Goal: Task Accomplishment & Management: Complete application form

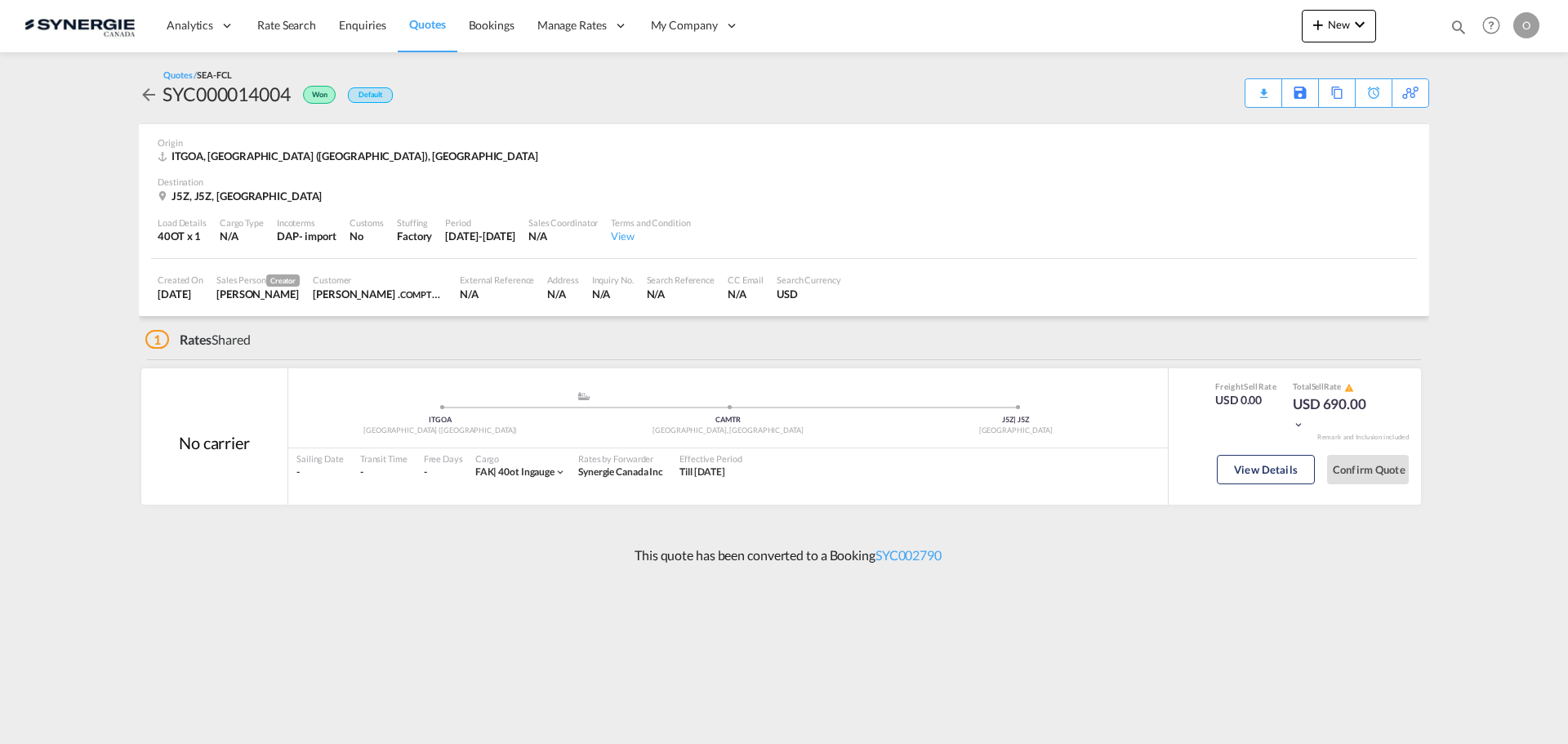
click at [819, 586] on md-content "Analytics Reports Dashboard Rate Search Enquiries Quotes Bookings" at bounding box center [784, 372] width 1568 height 744
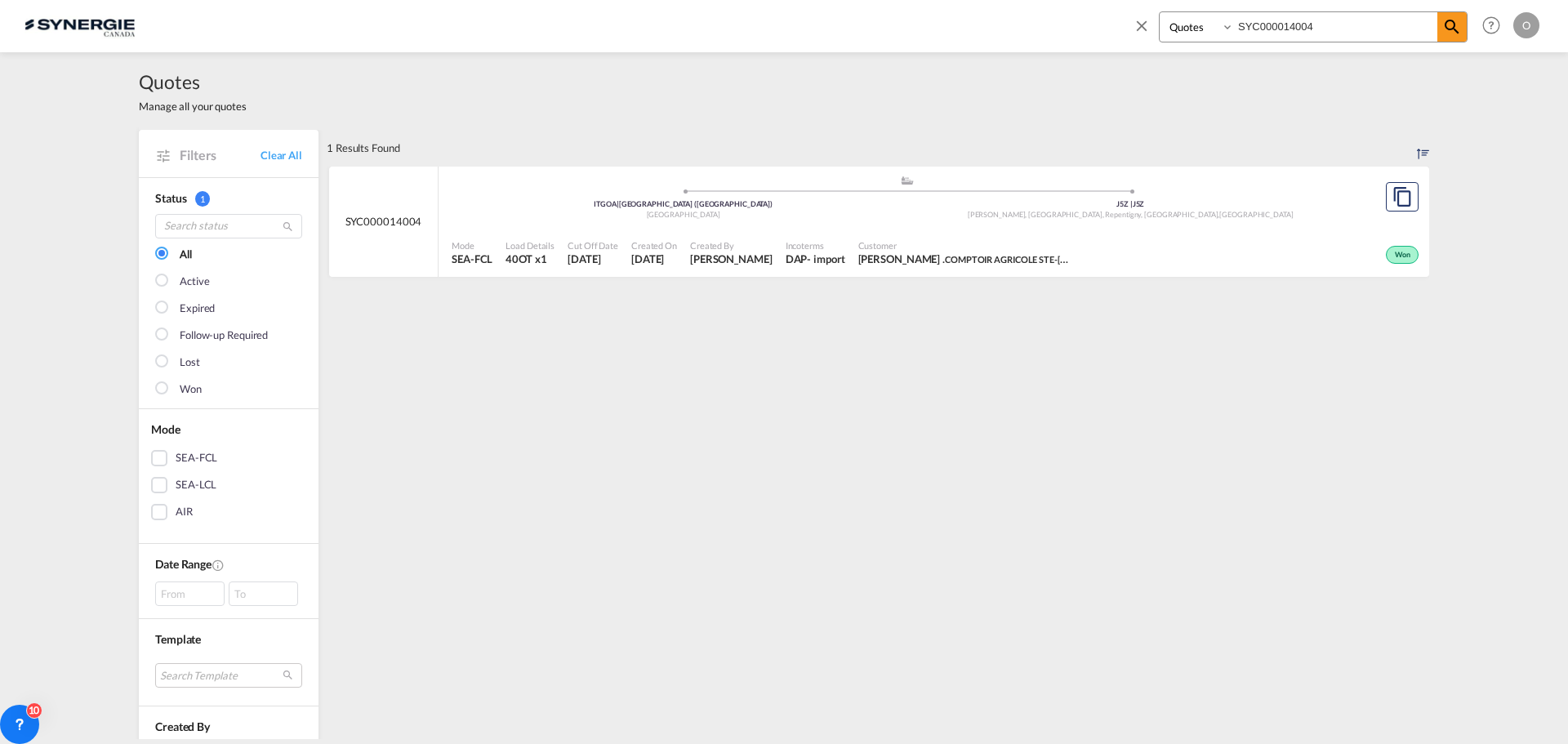
select select "Quotes"
drag, startPoint x: 1333, startPoint y: 21, endPoint x: 1035, endPoint y: 21, distance: 298.0
click at [984, 26] on div "Bookings Quotes Enquiries SYC000014004 Help Resources Product Release O My Prof…" at bounding box center [784, 25] width 1519 height 51
paste input "1644"
type input "SYC000011644"
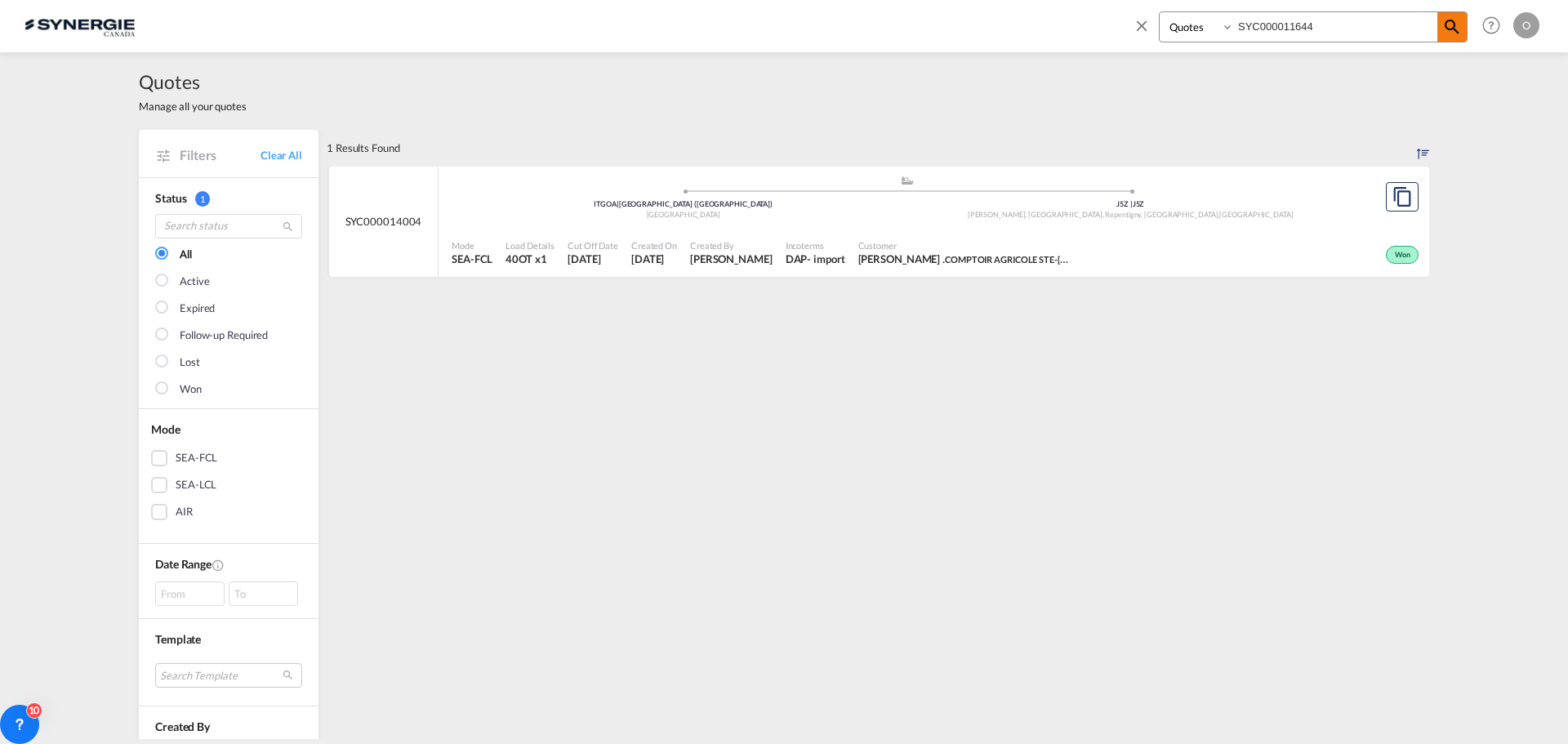
click at [1460, 26] on md-icon "icon-magnify" at bounding box center [1452, 27] width 20 height 20
click at [1182, 244] on div "Won" at bounding box center [1213, 253] width 418 height 41
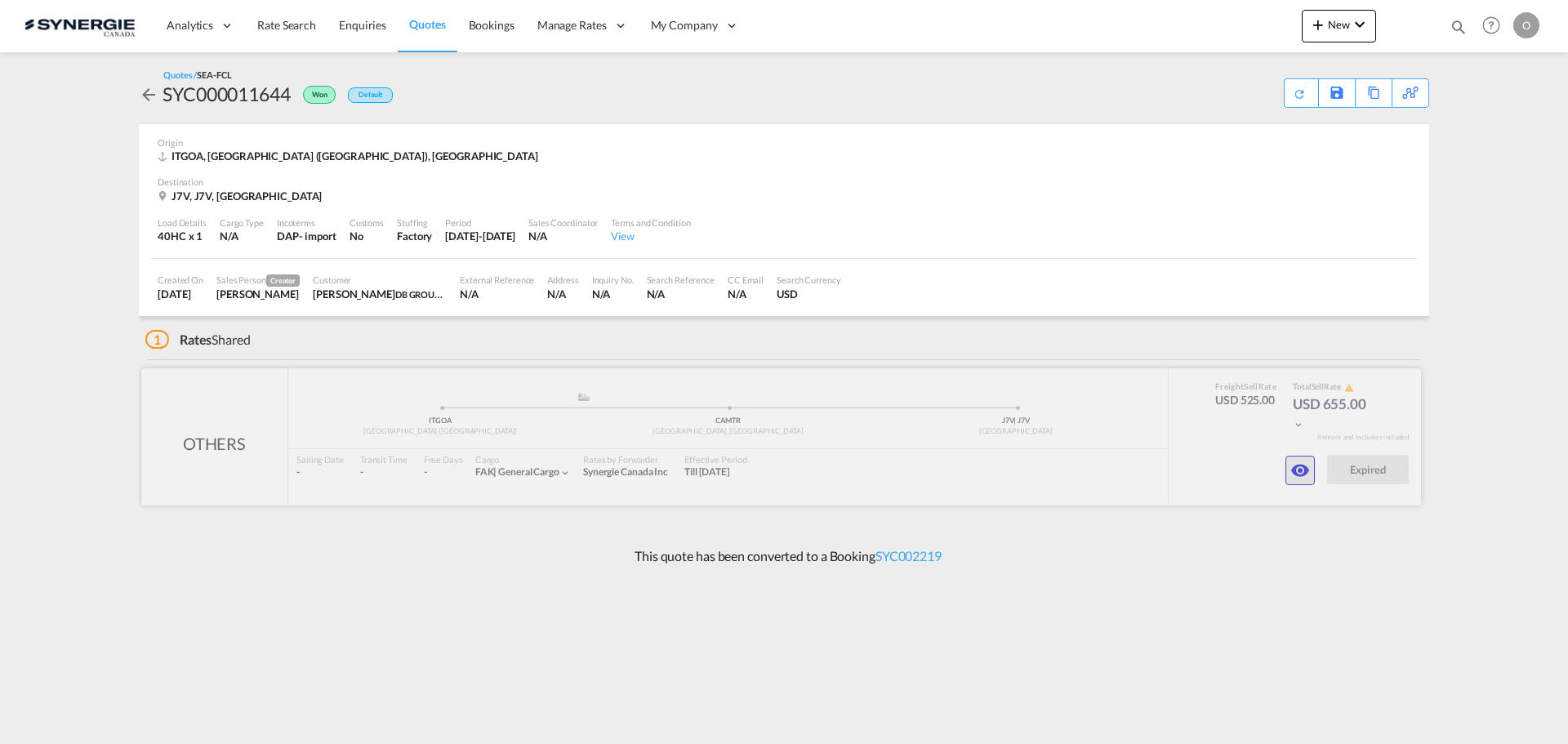
click at [1307, 464] on md-icon "icon-eye" at bounding box center [1300, 470] width 20 height 20
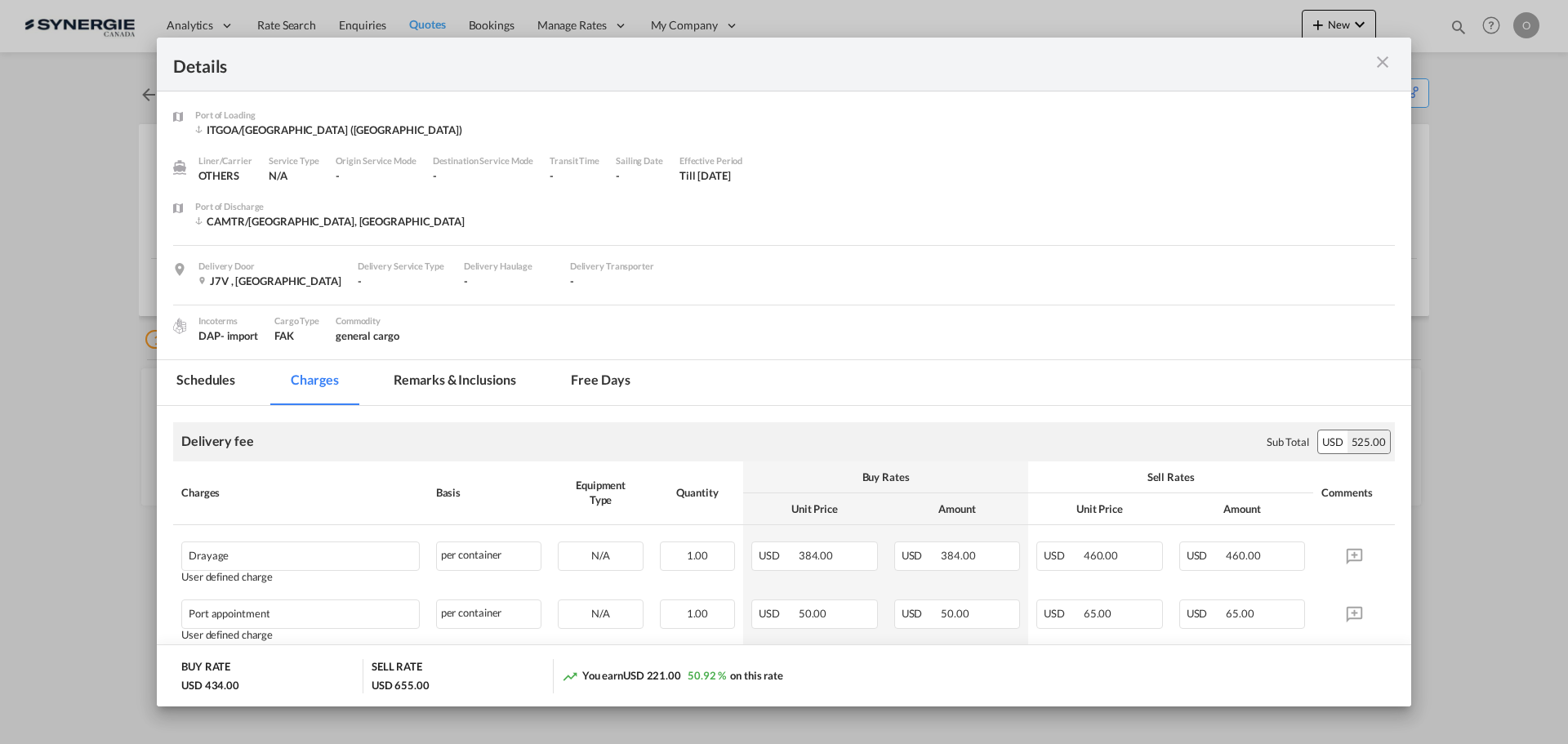
click at [433, 381] on md-tab-item "Remarks & Inclusions" at bounding box center [455, 382] width 161 height 45
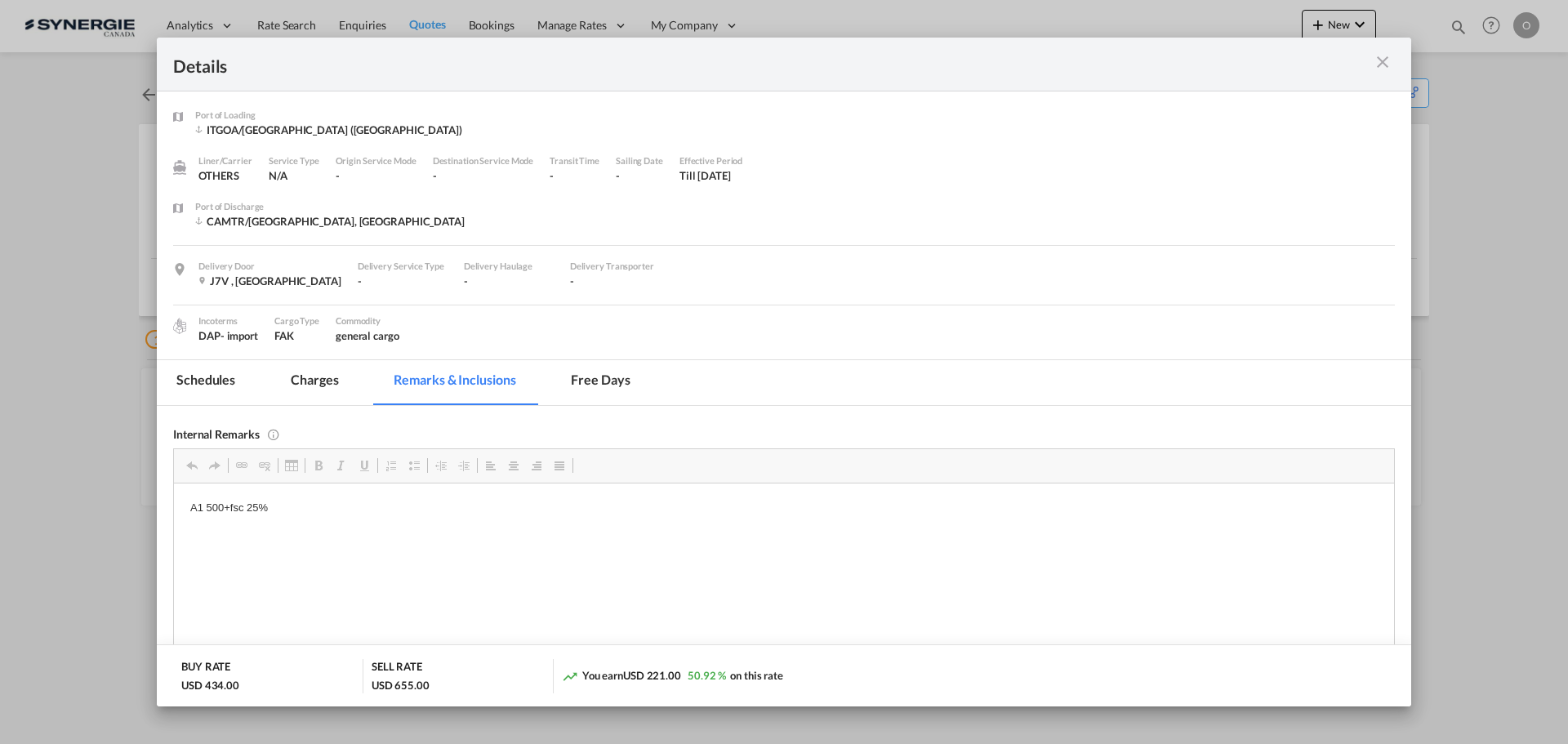
click at [1375, 62] on md-icon "icon-close m-3 fg-AAA8AD cursor" at bounding box center [1382, 62] width 20 height 20
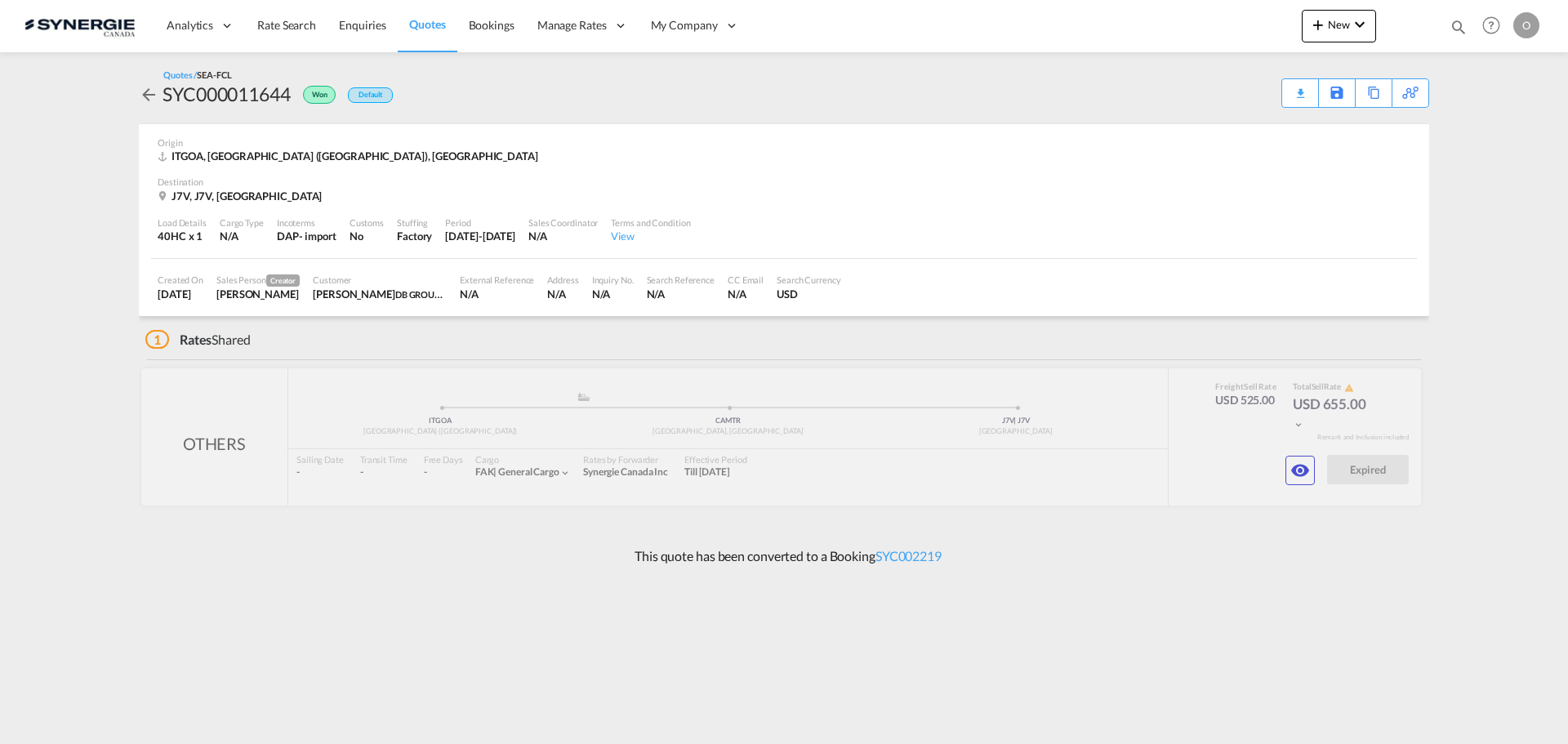
click at [1450, 22] on md-icon "icon-magnify" at bounding box center [1459, 27] width 18 height 18
click at [1284, 23] on input at bounding box center [1335, 26] width 203 height 29
click at [1209, 27] on select "Bookings Quotes Enquiries" at bounding box center [1198, 27] width 77 height 30
select select "Quotes"
click at [1159, 12] on select "Bookings Quotes Enquiries" at bounding box center [1198, 27] width 77 height 30
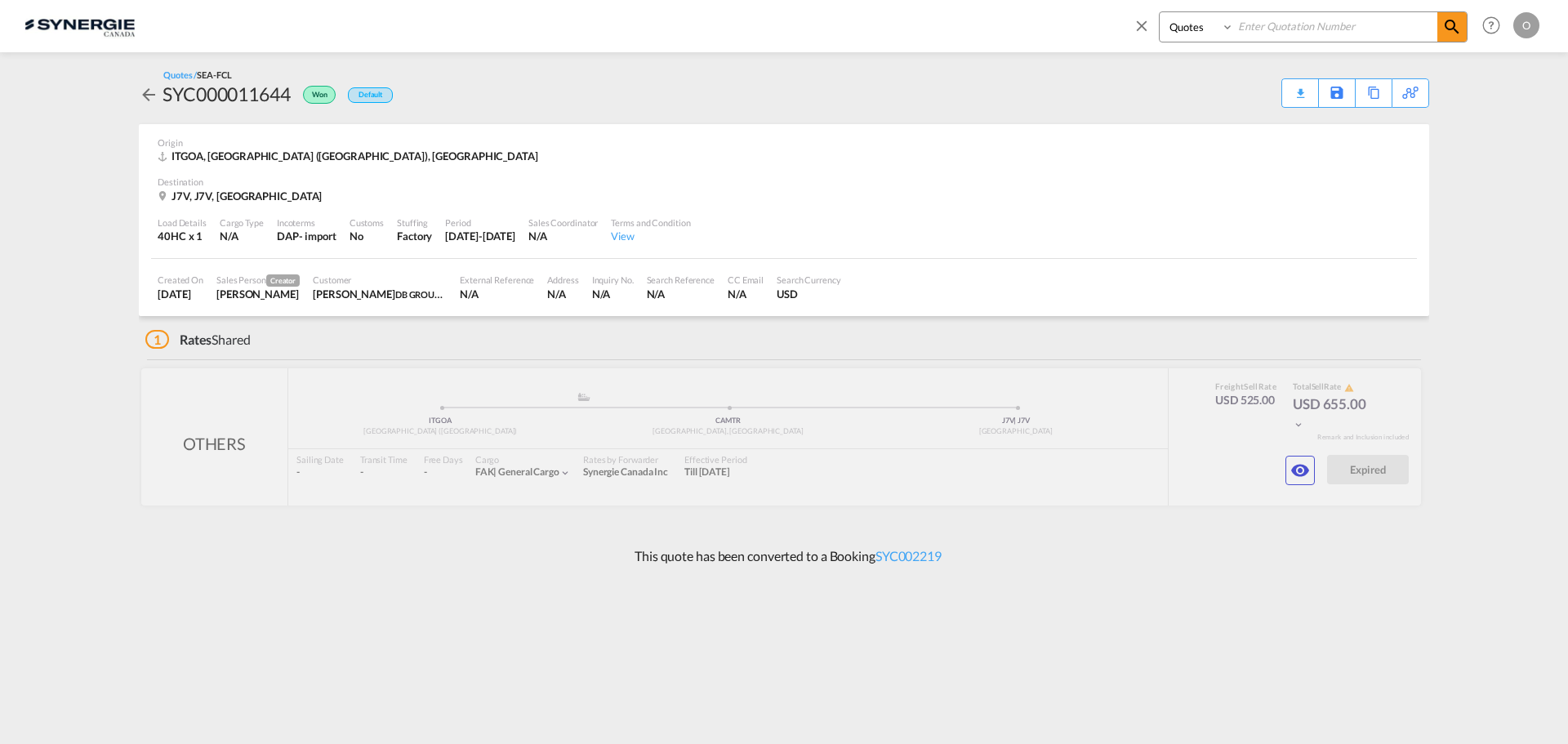
click at [1306, 21] on input at bounding box center [1335, 26] width 203 height 29
paste input "SYC000013749"
type input "SYC000013749"
click at [1461, 28] on md-icon "icon-magnify" at bounding box center [1452, 27] width 20 height 20
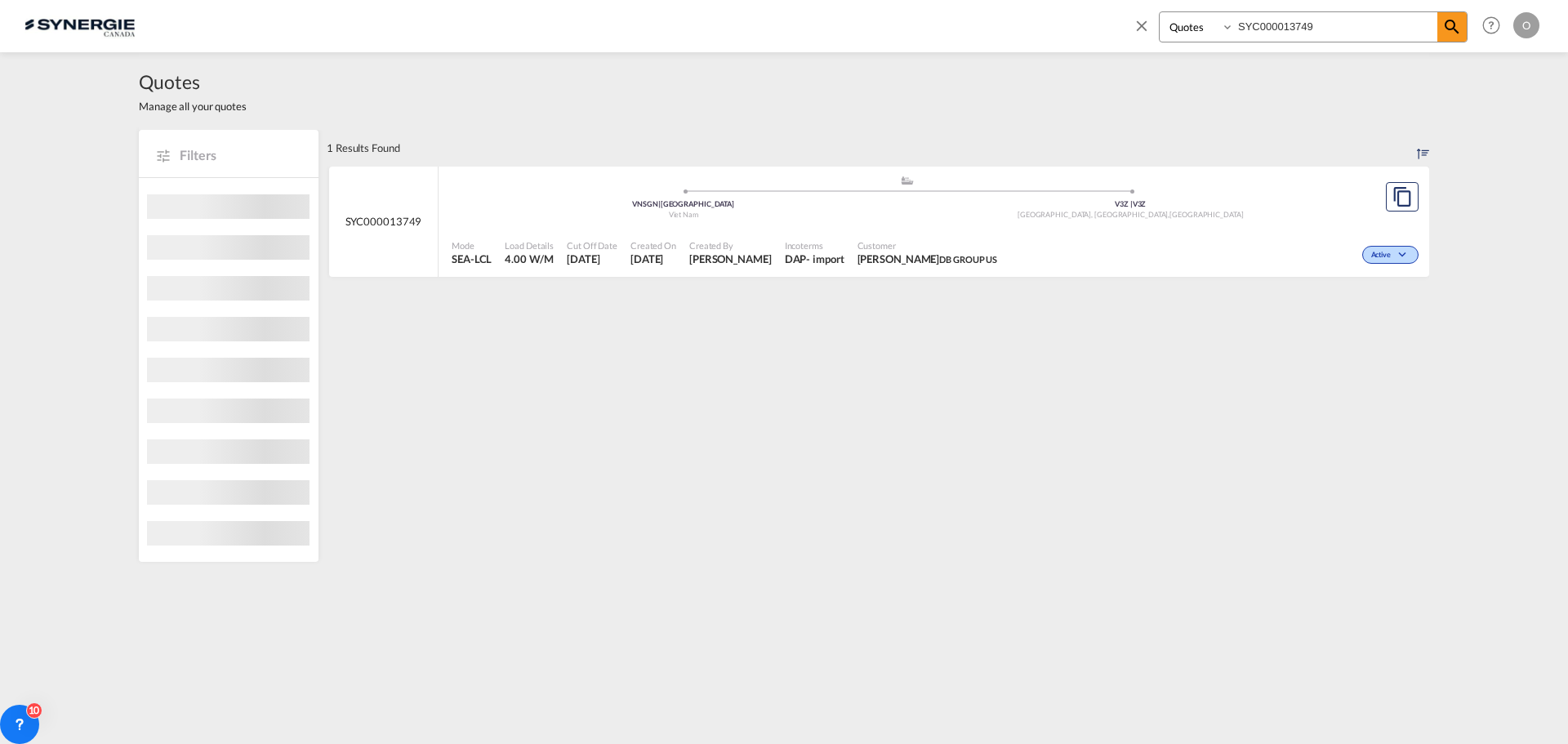
click at [1345, 251] on div "Active" at bounding box center [1213, 253] width 419 height 41
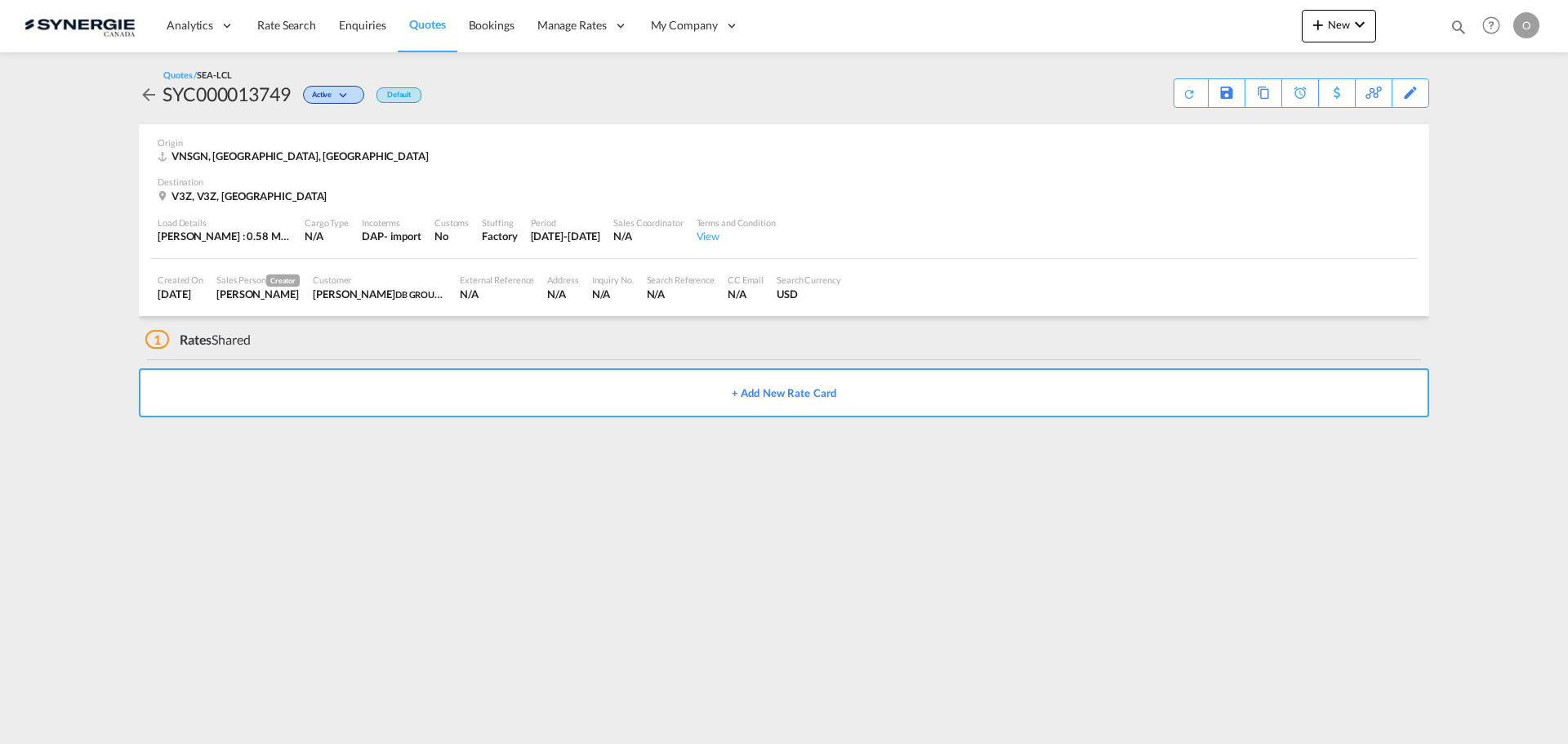
drag, startPoint x: 1465, startPoint y: 26, endPoint x: 1439, endPoint y: 26, distance: 26.0
click at [1465, 26] on md-icon "icon-magnify" at bounding box center [1459, 27] width 18 height 18
click at [1192, 30] on select "Bookings Quotes Enquiries" at bounding box center [1198, 27] width 77 height 30
select select "Quotes"
click at [1159, 12] on select "Bookings Quotes Enquiries" at bounding box center [1198, 27] width 77 height 30
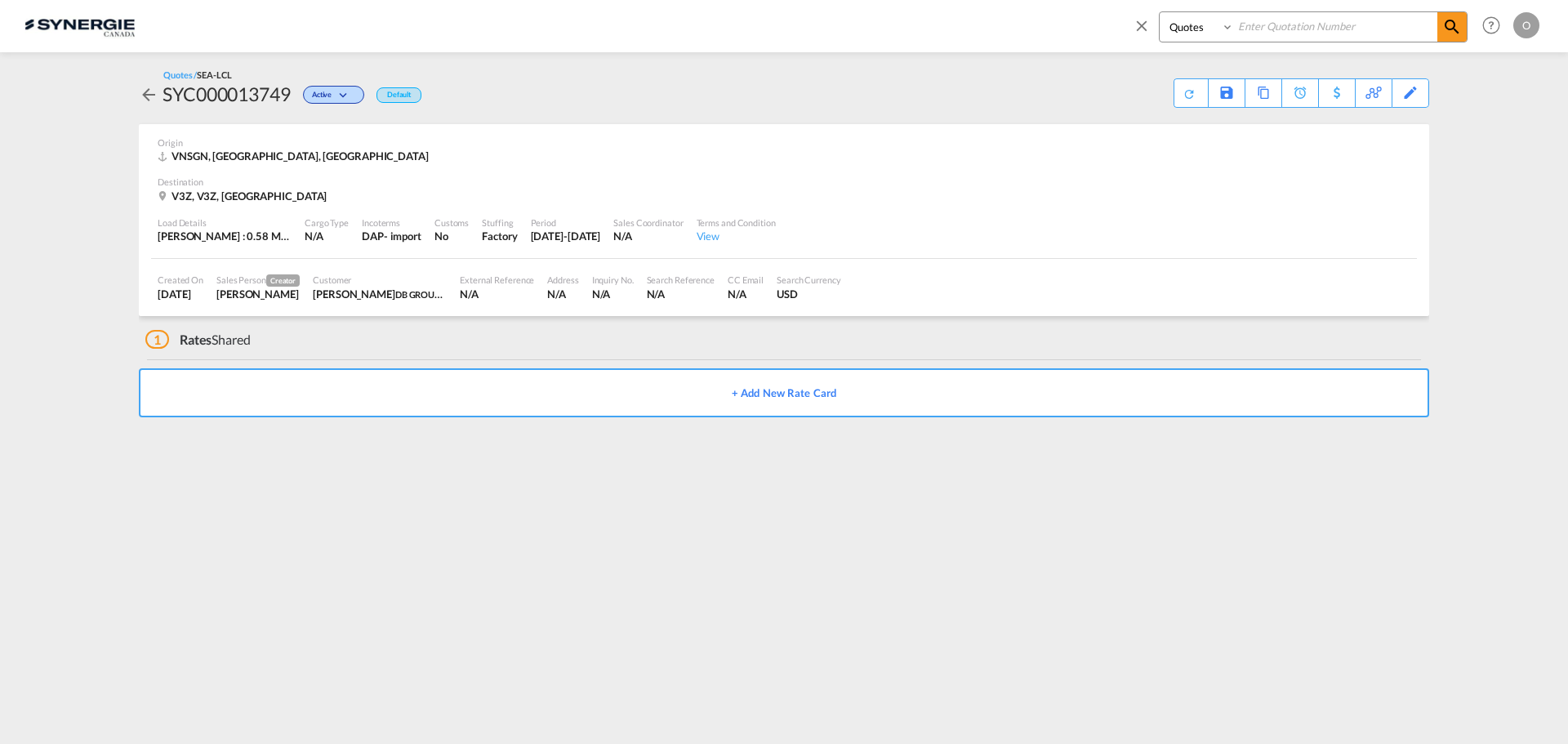
click at [1294, 21] on input at bounding box center [1335, 26] width 203 height 29
paste input "SYC000013749"
type input "SYC000013749"
click at [1452, 34] on md-icon "icon-magnify" at bounding box center [1452, 27] width 20 height 20
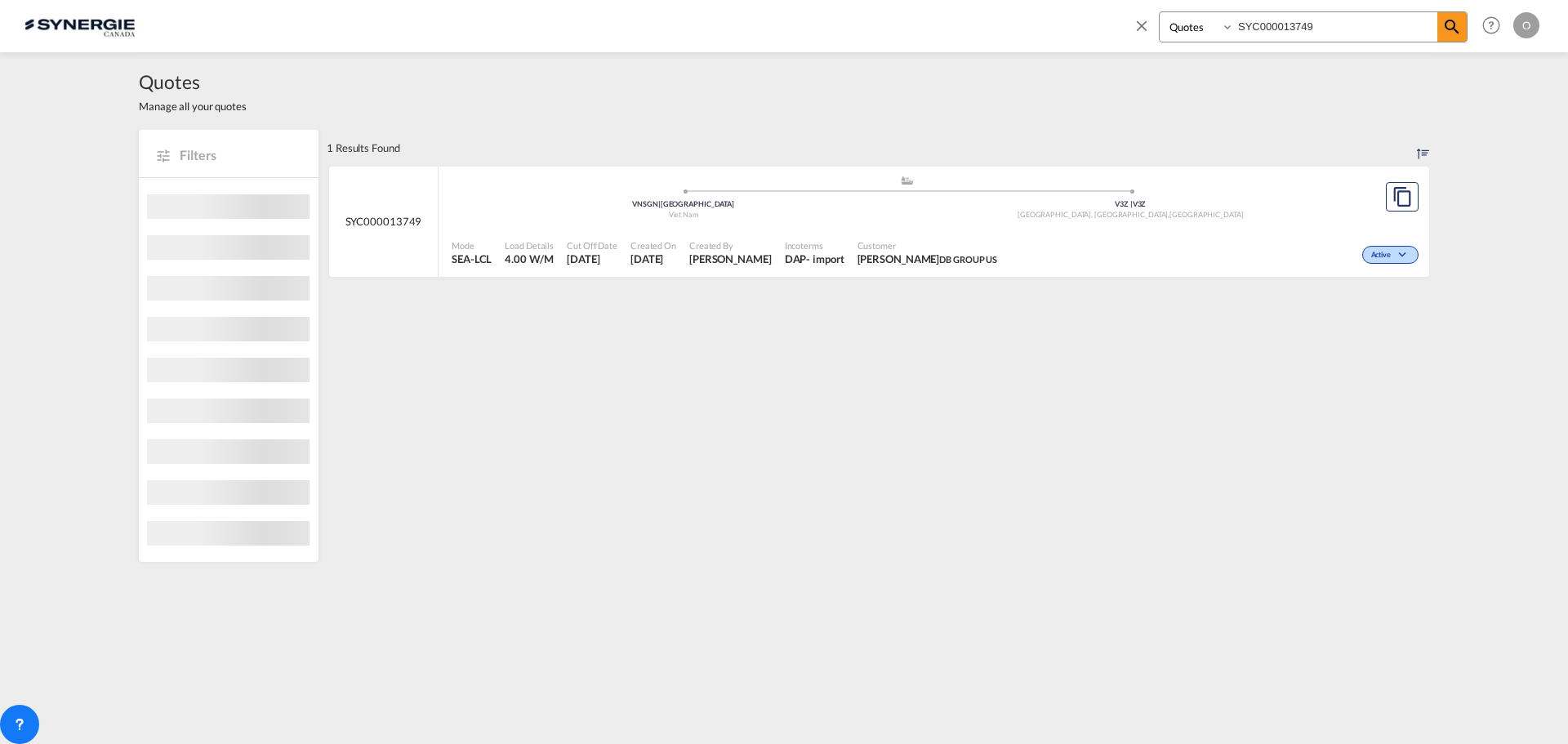
click at [1270, 235] on div "Active" at bounding box center [1213, 253] width 419 height 41
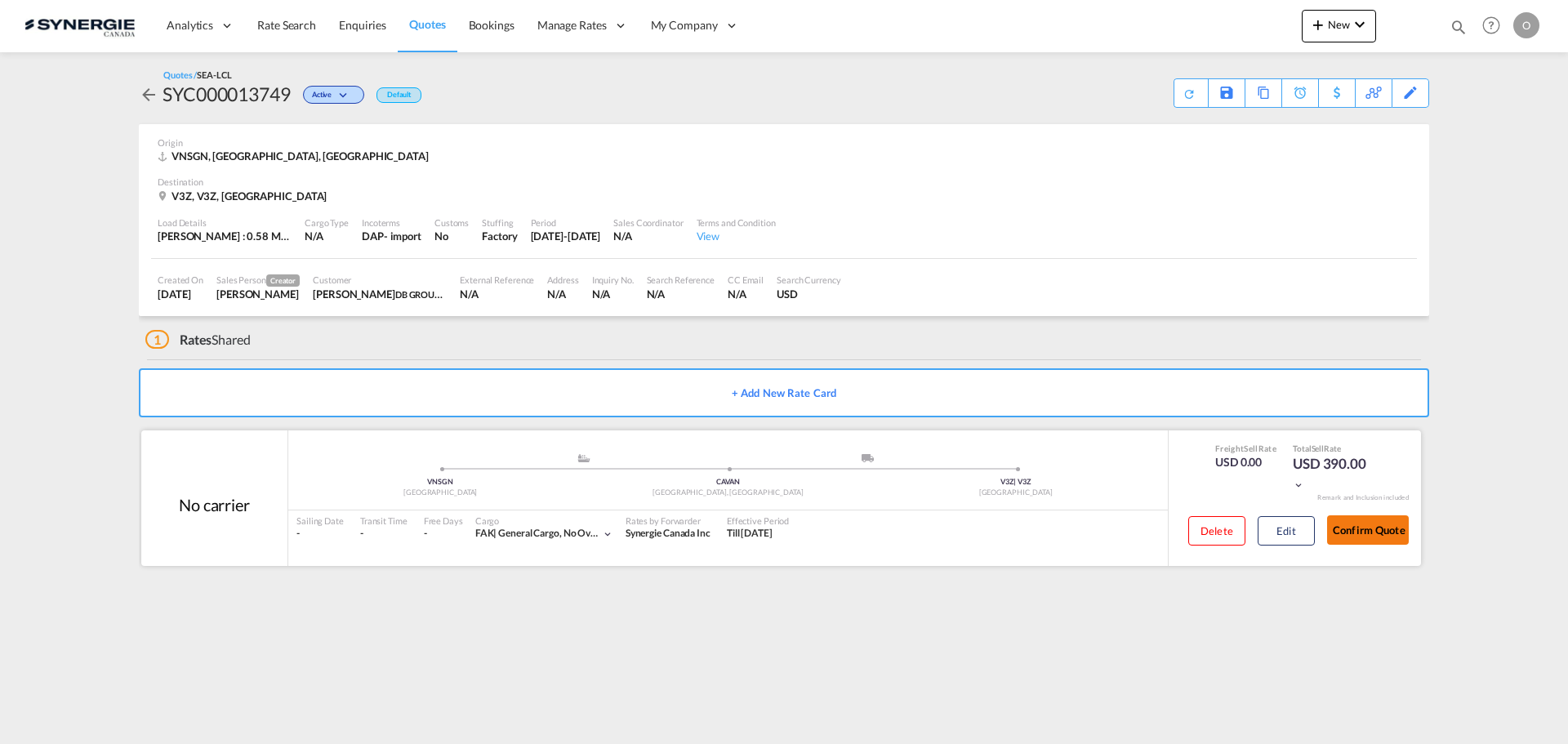
click at [1372, 526] on button "Confirm Quote" at bounding box center [1368, 530] width 81 height 30
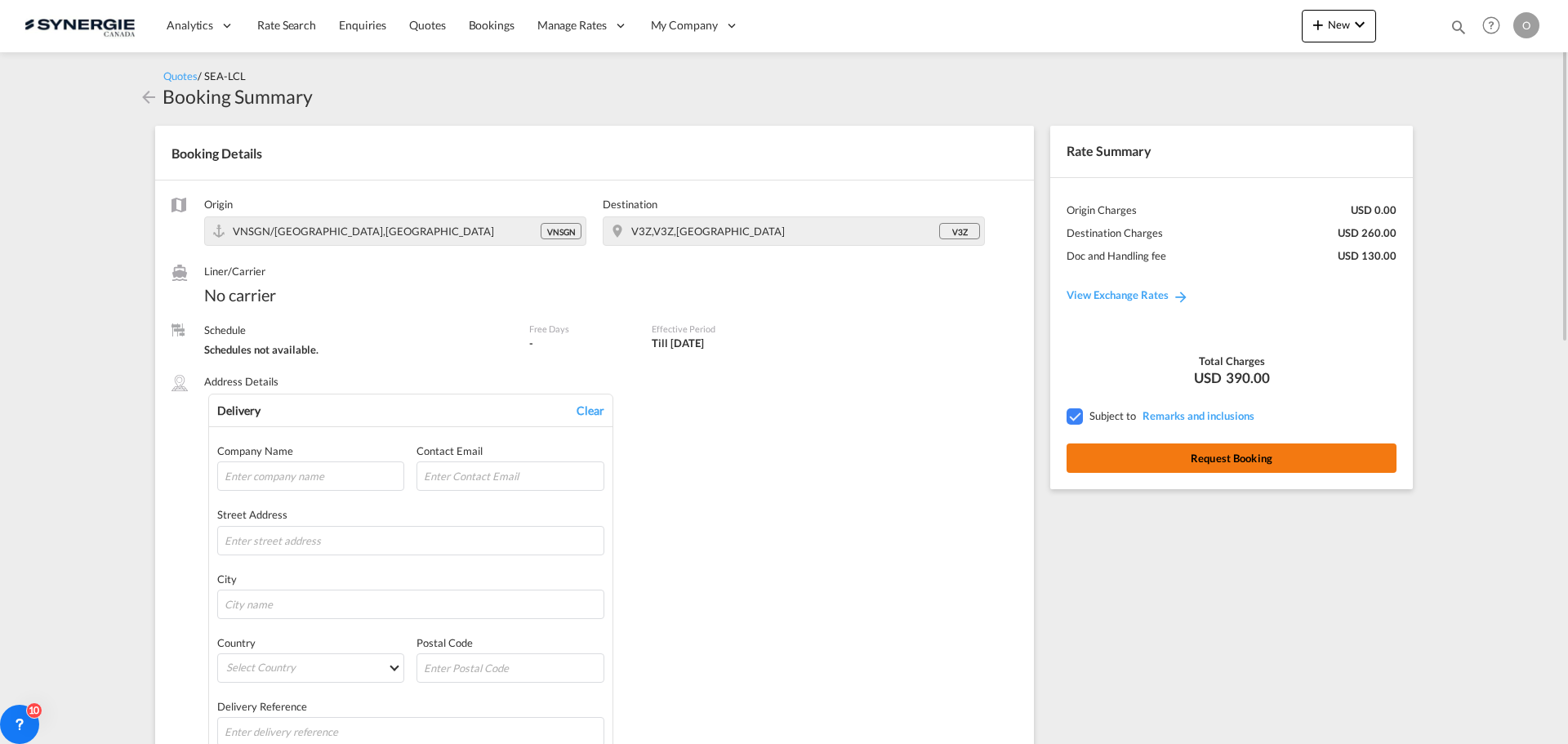
click at [1236, 456] on button "Request Booking" at bounding box center [1232, 458] width 329 height 30
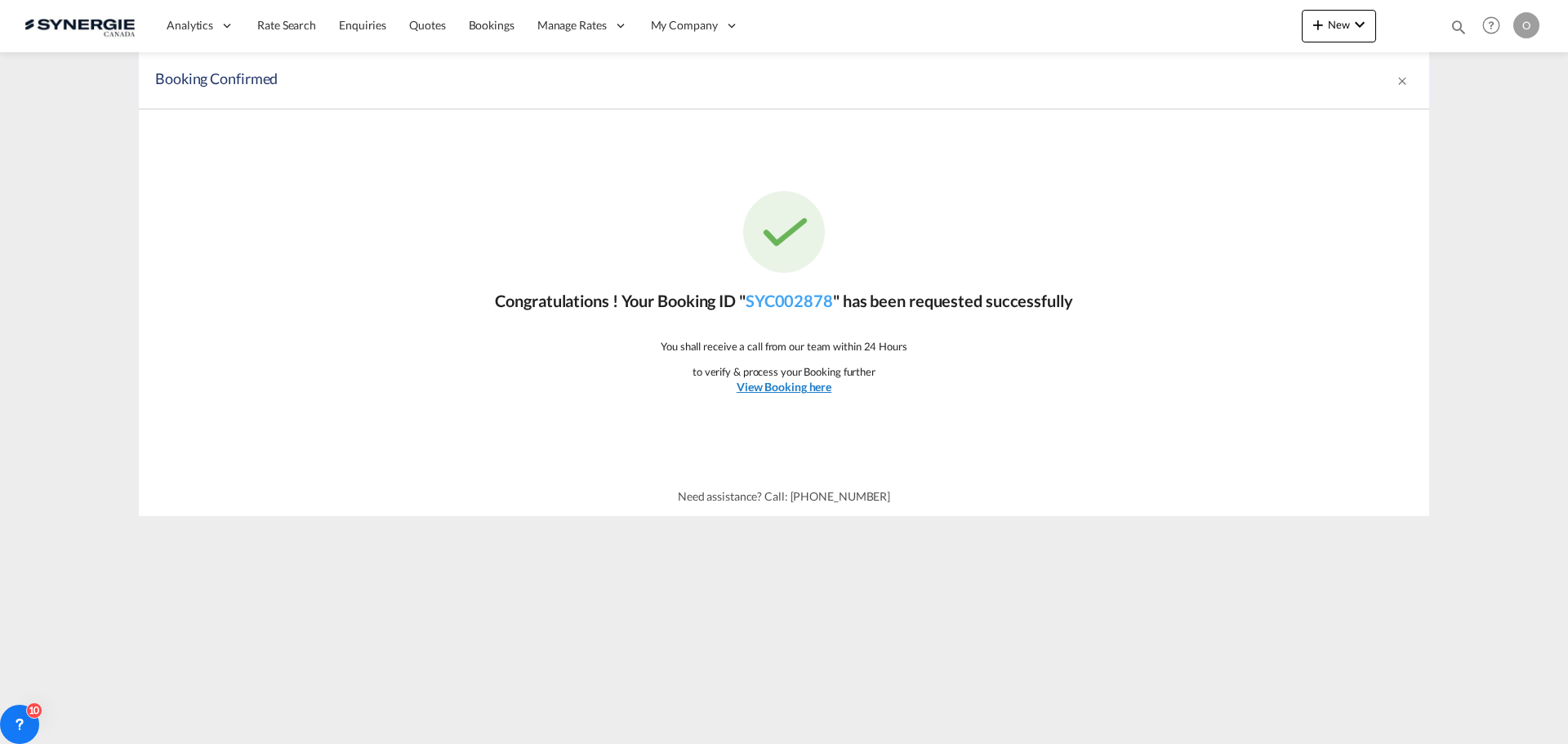
click at [771, 384] on u "View Booking here" at bounding box center [783, 387] width 94 height 14
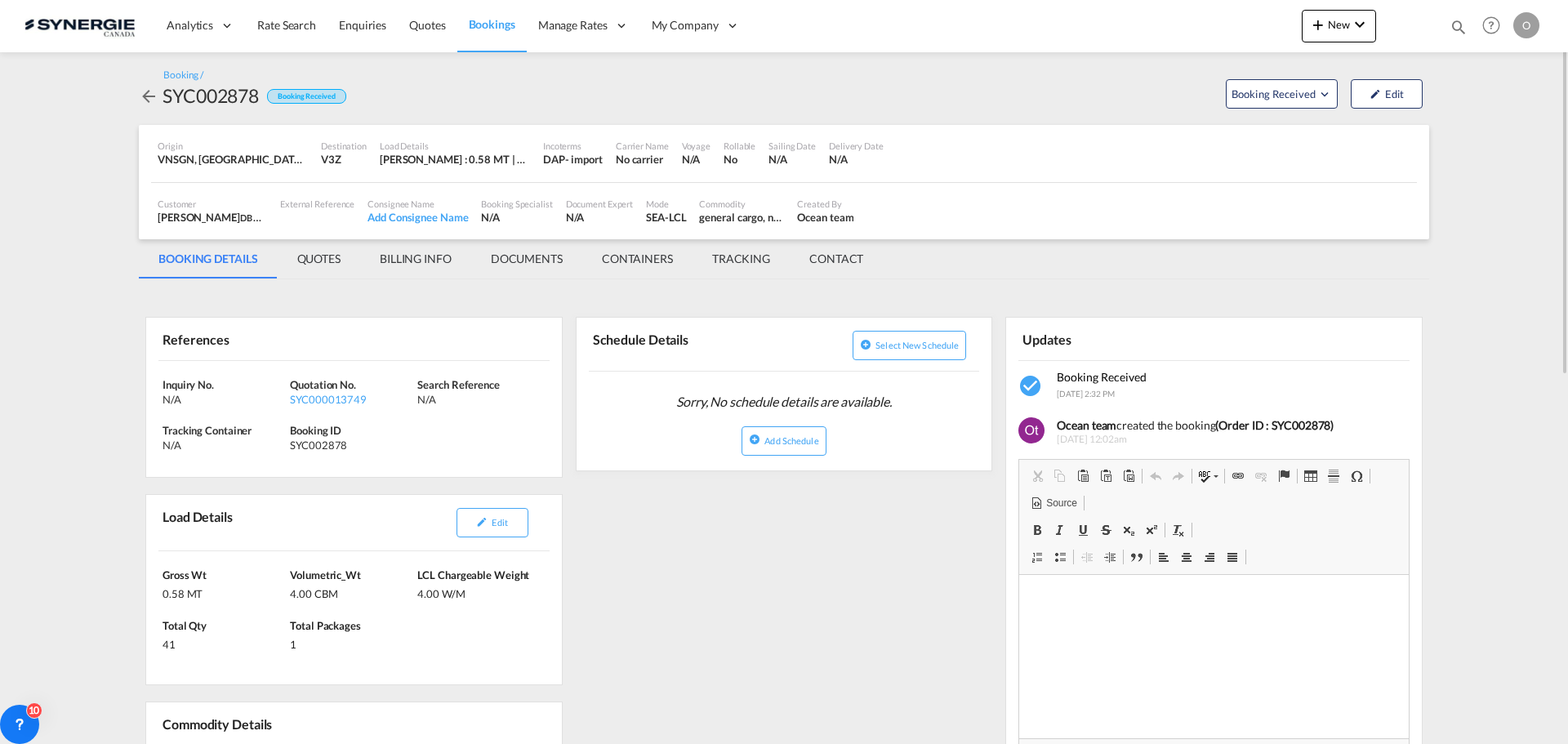
click at [1452, 23] on md-icon "icon-magnify" at bounding box center [1459, 27] width 18 height 18
drag, startPoint x: 1189, startPoint y: 30, endPoint x: 1189, endPoint y: 40, distance: 10.0
click at [1189, 30] on select "Bookings Quotes Enquiries" at bounding box center [1198, 27] width 77 height 30
select select "Quotes"
click at [1159, 12] on select "Bookings Quotes Enquiries" at bounding box center [1198, 27] width 77 height 30
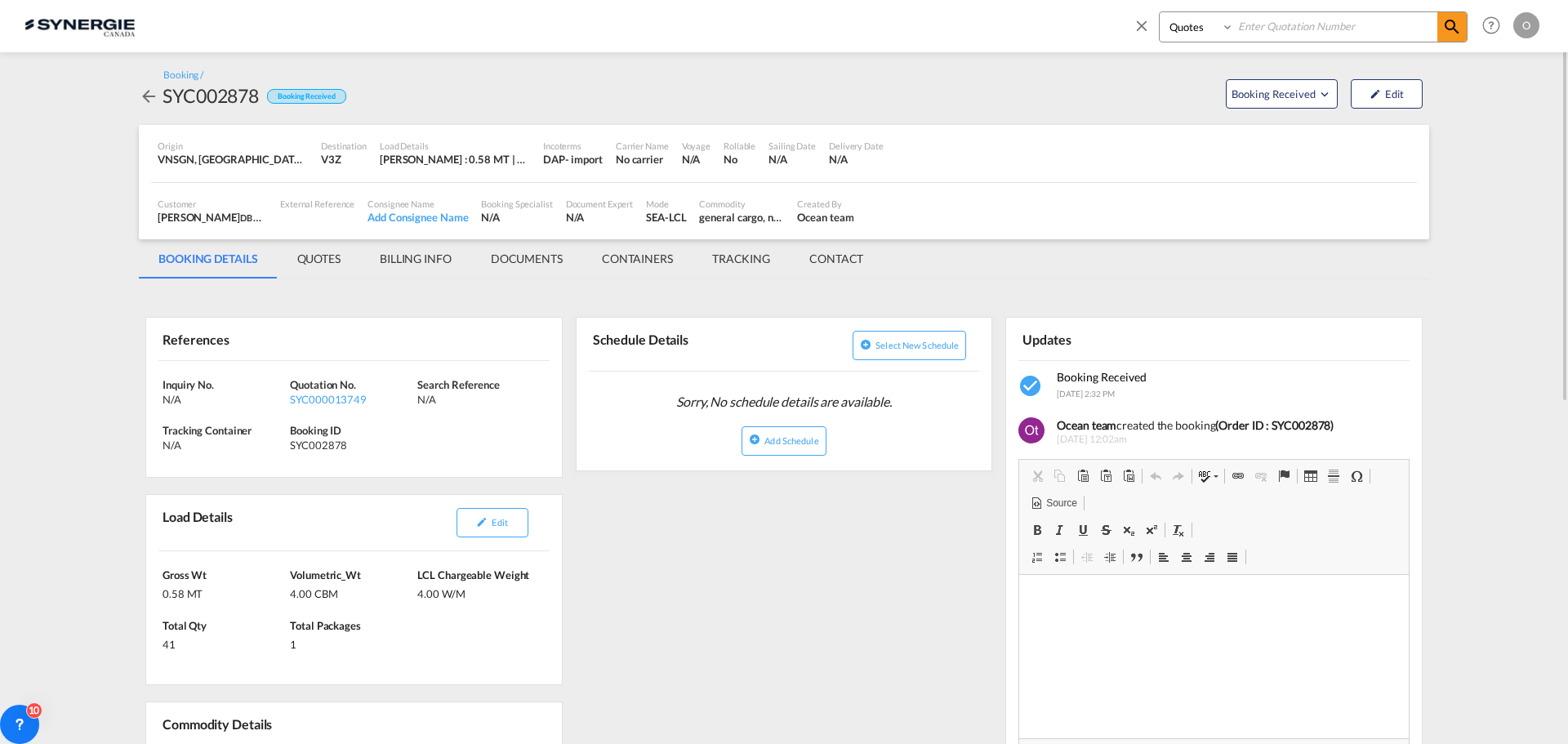
click at [1261, 32] on input at bounding box center [1335, 26] width 203 height 29
paste input "SYC000013749"
type input "SYC000013749"
click at [1451, 29] on md-icon "icon-magnify" at bounding box center [1452, 27] width 20 height 20
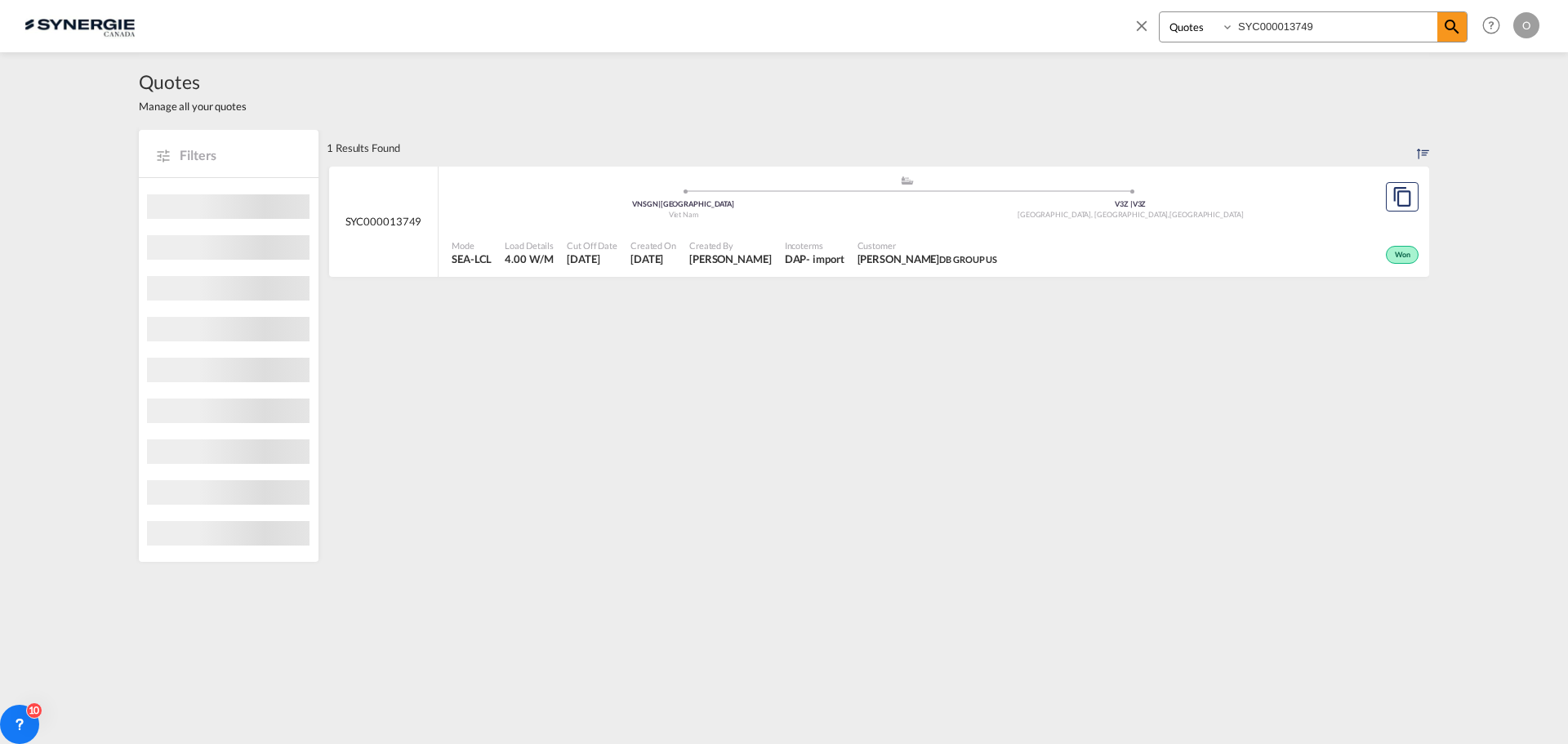
click at [1072, 236] on div "Won" at bounding box center [1213, 253] width 419 height 41
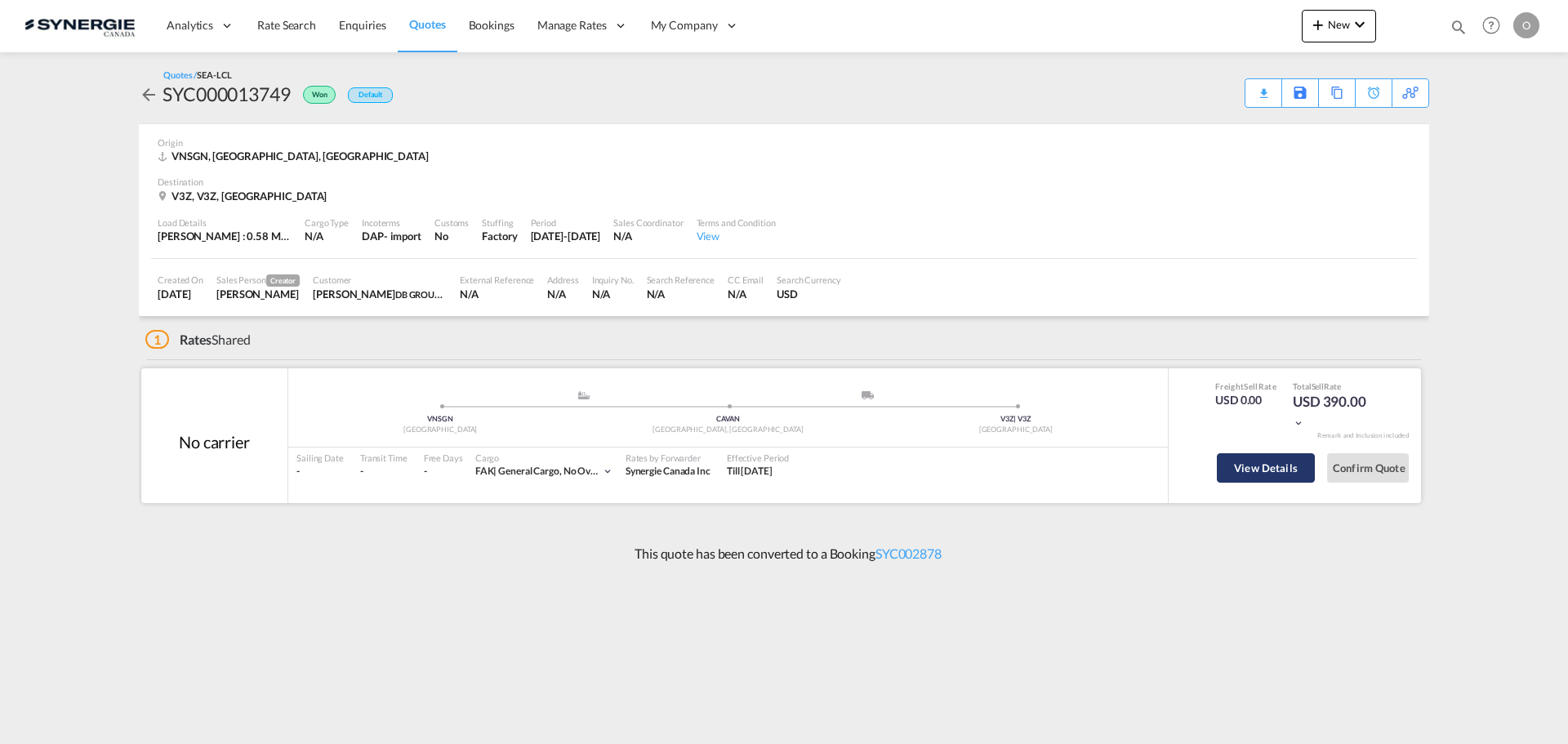
click at [1271, 472] on button "View Details" at bounding box center [1265, 468] width 98 height 30
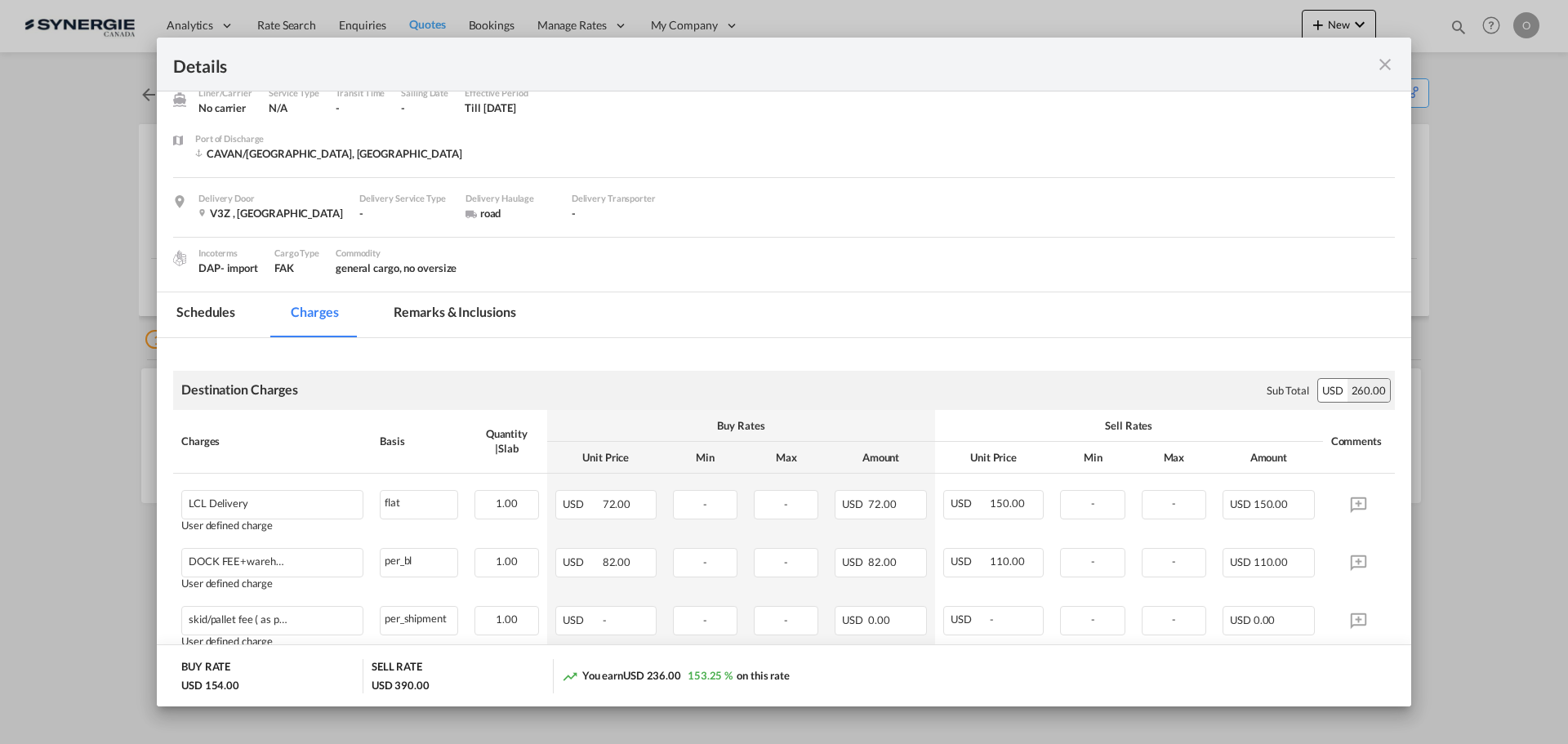
scroll to position [164, 0]
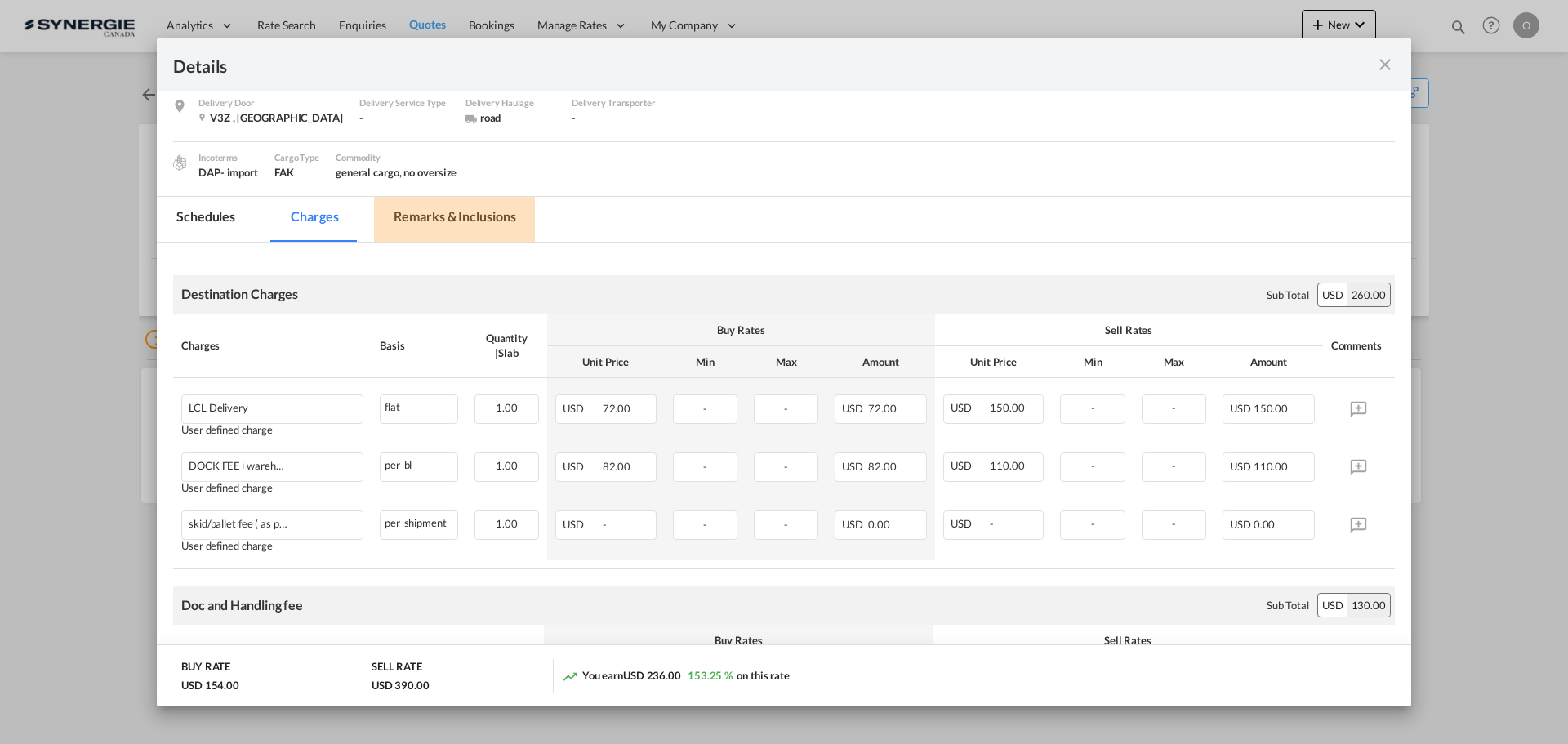
click at [446, 235] on md-tab-item "Remarks & Inclusions" at bounding box center [455, 218] width 161 height 45
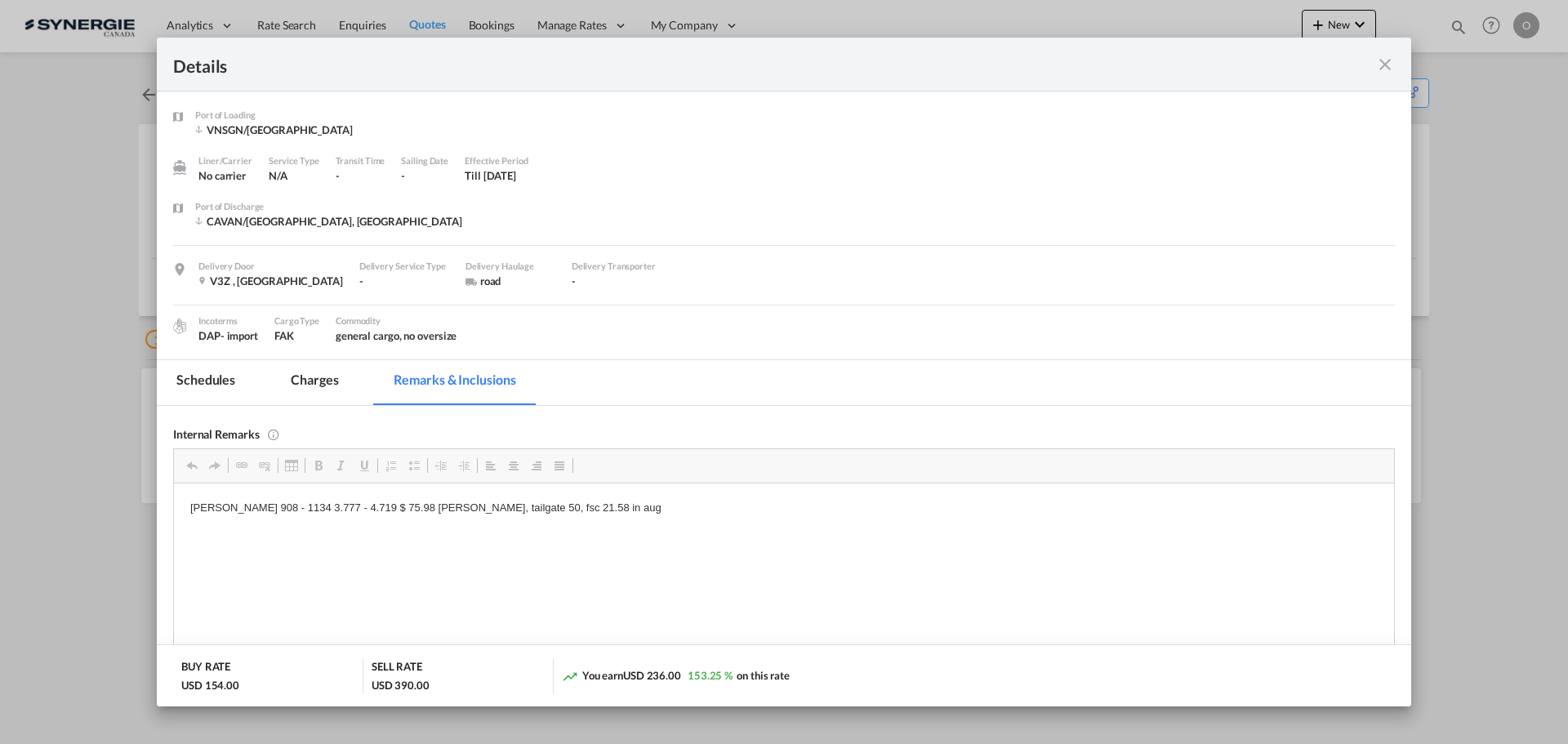
scroll to position [0, 0]
drag, startPoint x: 205, startPoint y: 507, endPoint x: 562, endPoint y: 511, distance: 357.0
click at [601, 516] on html "[PERSON_NAME] 908 - 1134 3.777 - 4.719 $ 75.98 [PERSON_NAME], tailgate 50, fsc …" at bounding box center [783, 507] width 1220 height 50
click at [323, 385] on md-tab-item "Charges" at bounding box center [314, 382] width 86 height 45
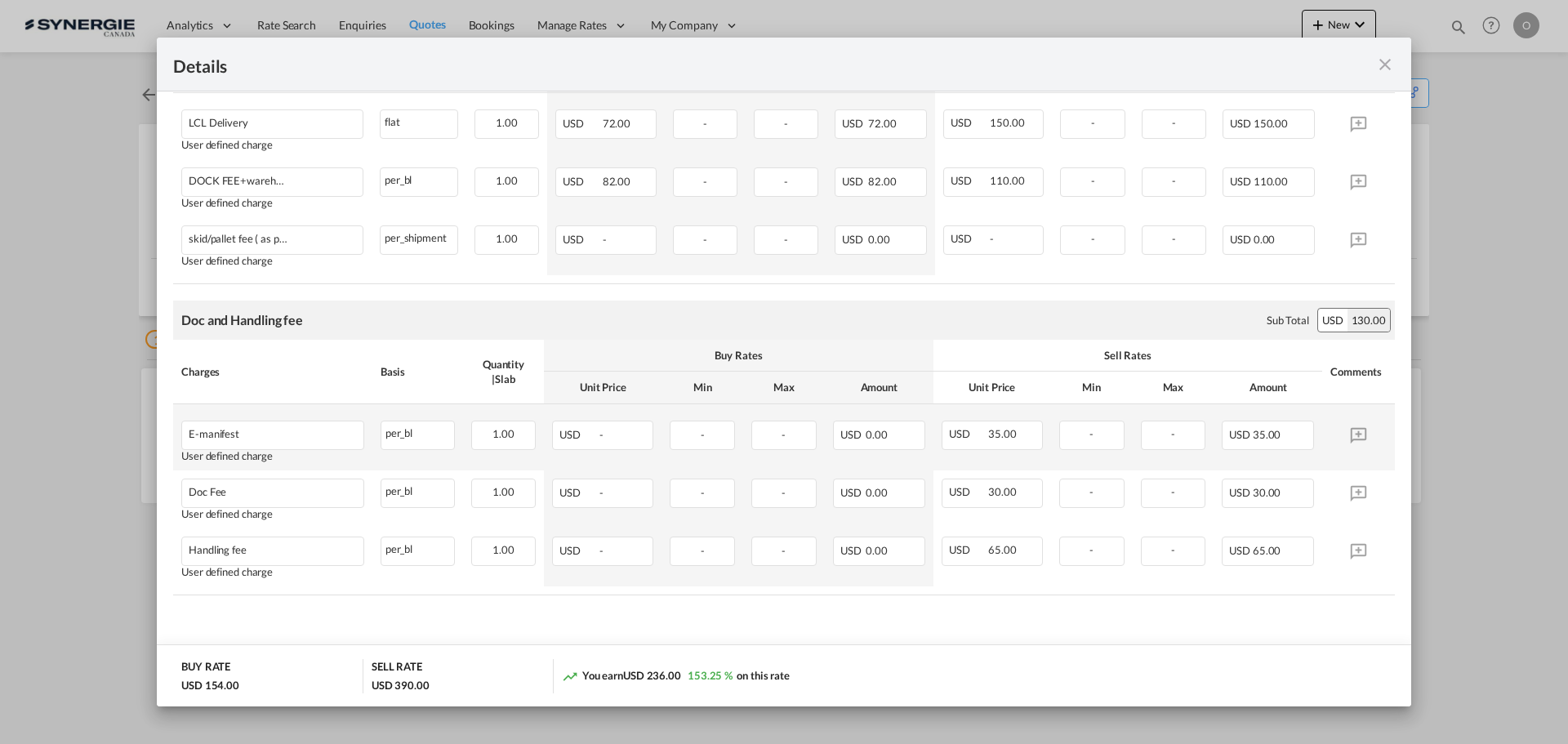
scroll to position [122, 0]
